Goal: Task Accomplishment & Management: Use online tool/utility

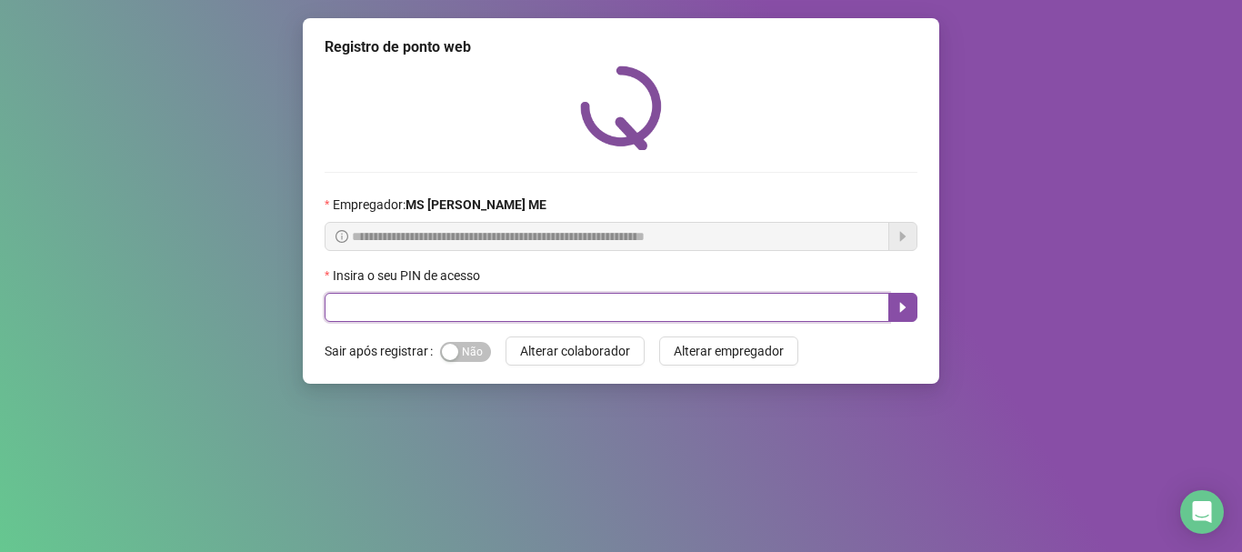
click at [457, 302] on input "text" at bounding box center [607, 307] width 565 height 29
type input "*****"
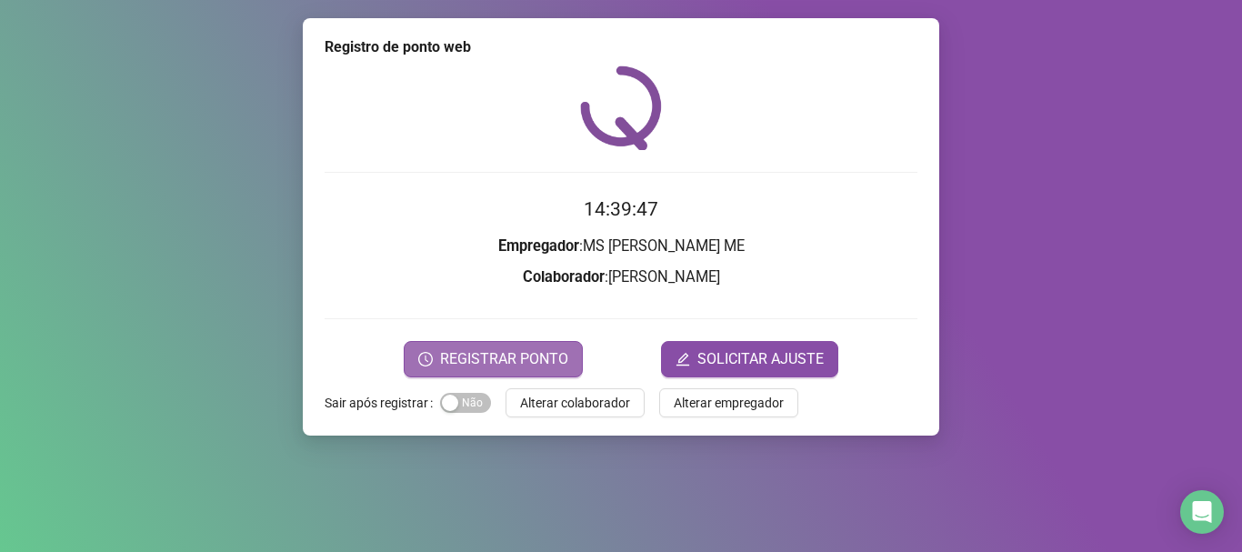
click at [522, 354] on span "REGISTRAR PONTO" at bounding box center [504, 359] width 128 height 22
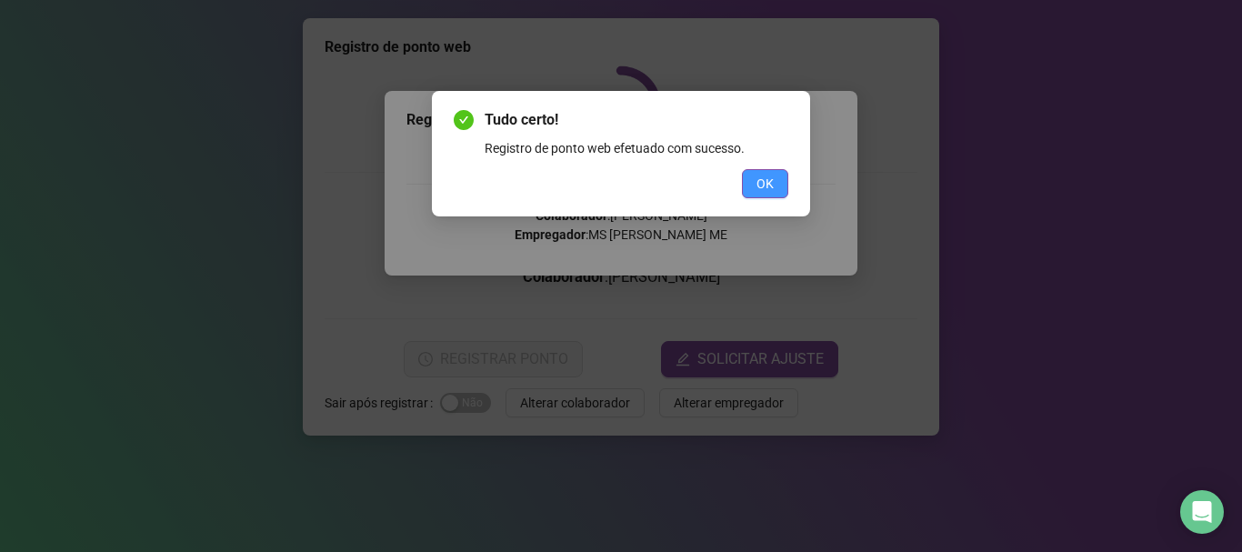
click at [759, 185] on span "OK" at bounding box center [765, 184] width 17 height 20
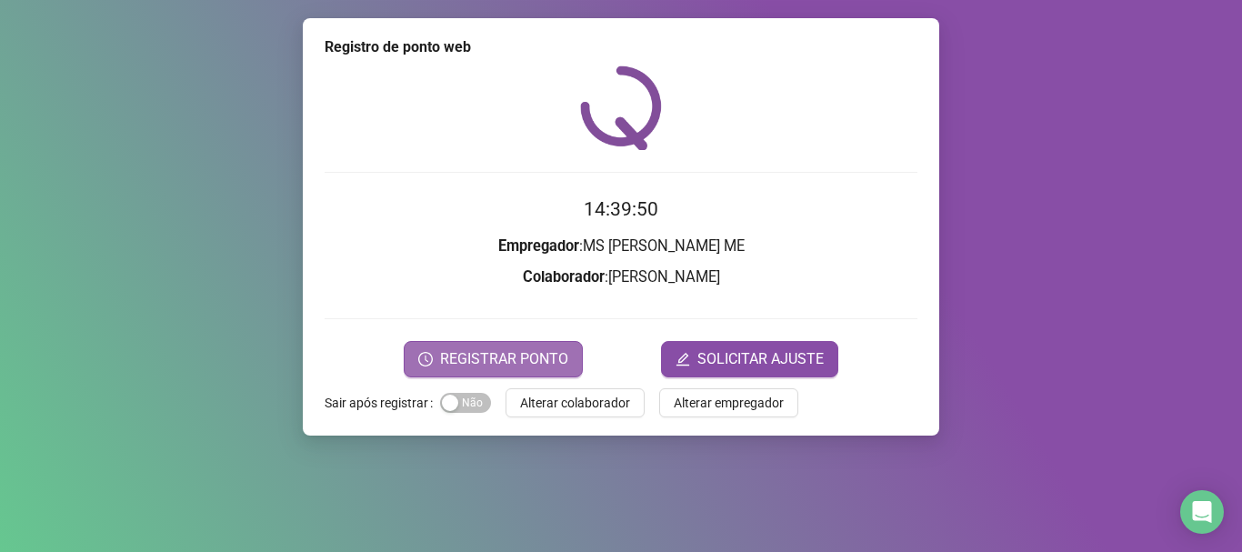
click at [517, 351] on span "REGISTRAR PONTO" at bounding box center [504, 359] width 128 height 22
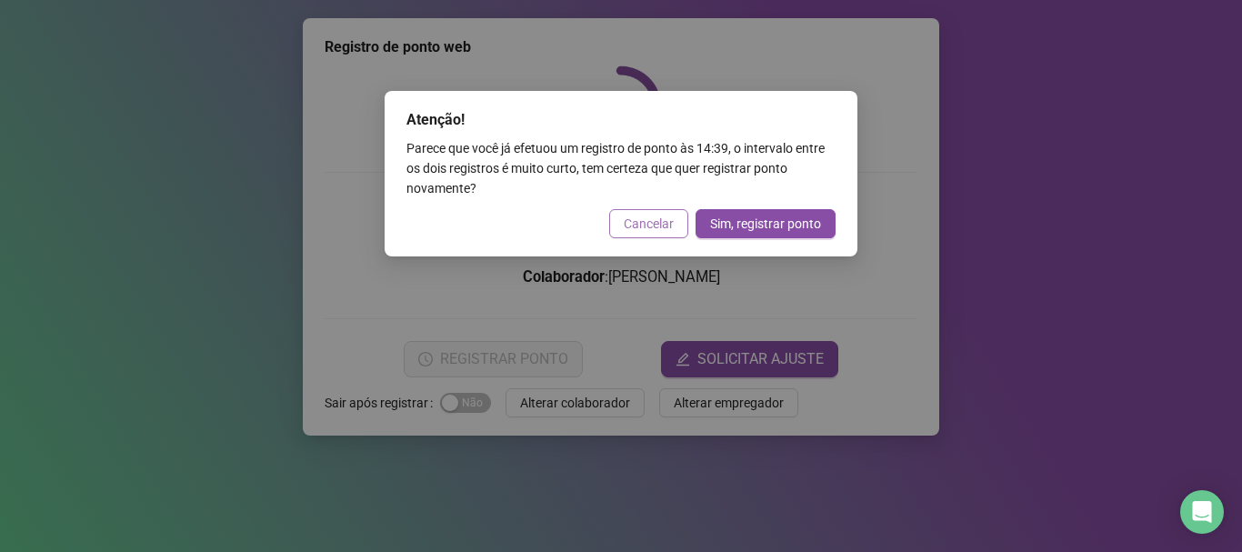
click at [671, 229] on span "Cancelar" at bounding box center [649, 224] width 50 height 20
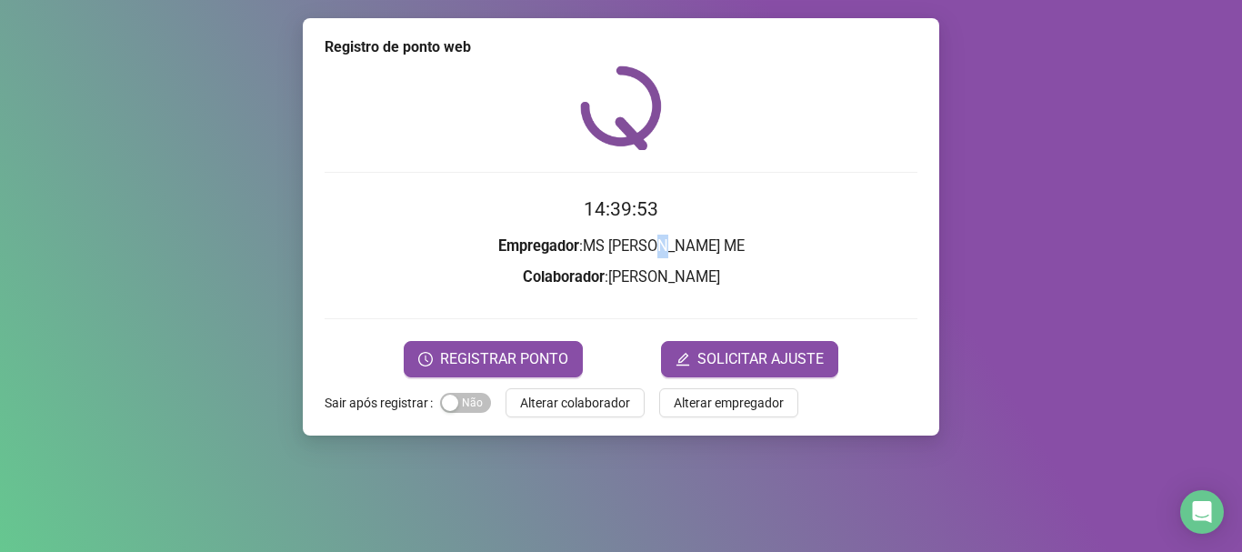
click at [671, 229] on form "14:39:53 Empregador : MS [PERSON_NAME] ME Colaborador : [PERSON_NAME] REGISTRAR…" at bounding box center [621, 286] width 593 height 182
